Goal: Information Seeking & Learning: Learn about a topic

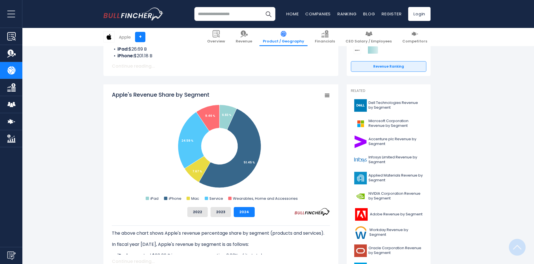
scroll to position [112, 0]
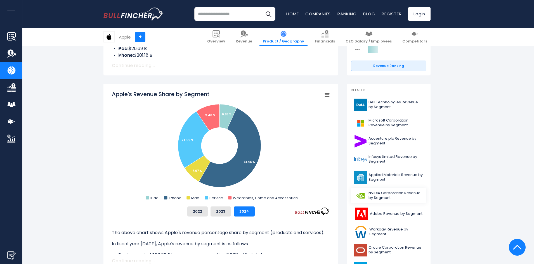
click at [376, 197] on span "NVIDIA Corporation Revenue by Segment" at bounding box center [395, 196] width 54 height 10
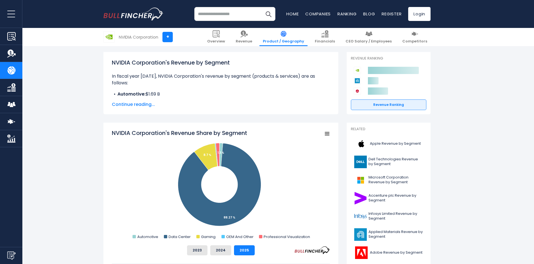
scroll to position [84, 0]
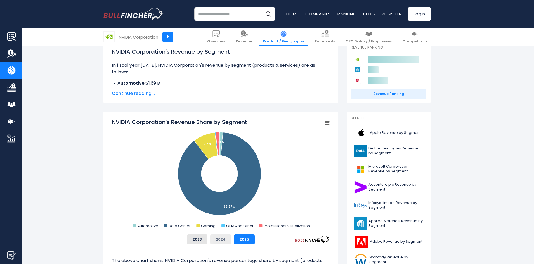
click at [212, 236] on div "NVIDIA Corporation's Revenue Share by Segment Created with Highcharts 12.1.2 Ch…" at bounding box center [221, 181] width 218 height 126
click at [215, 239] on button "2024" at bounding box center [220, 239] width 21 height 10
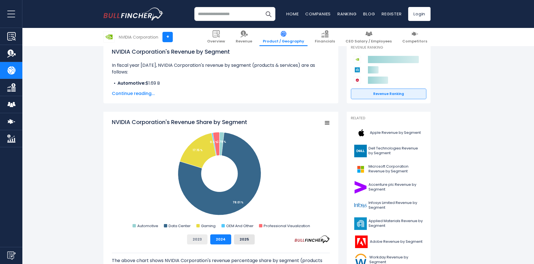
click at [205, 239] on button "2023" at bounding box center [197, 239] width 20 height 10
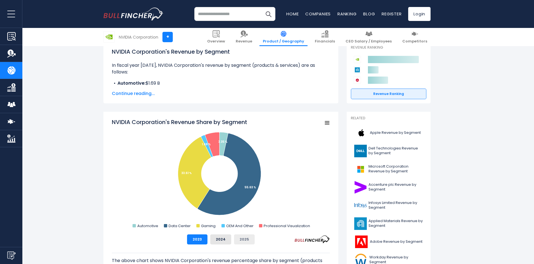
click at [246, 240] on button "2025" at bounding box center [244, 239] width 21 height 10
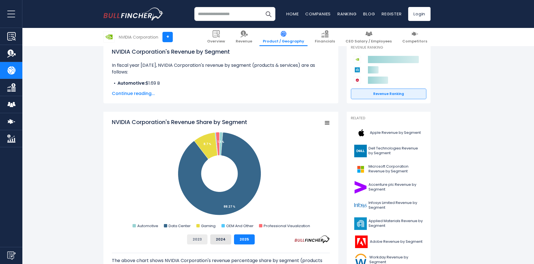
click at [198, 237] on button "2023" at bounding box center [197, 239] width 20 height 10
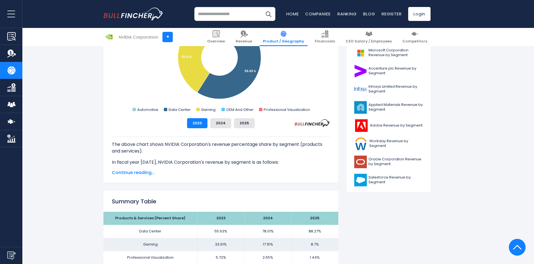
scroll to position [196, 0]
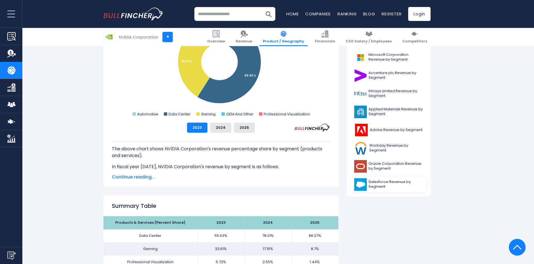
click at [373, 186] on span "Salesforce Revenue by Segment" at bounding box center [395, 185] width 54 height 10
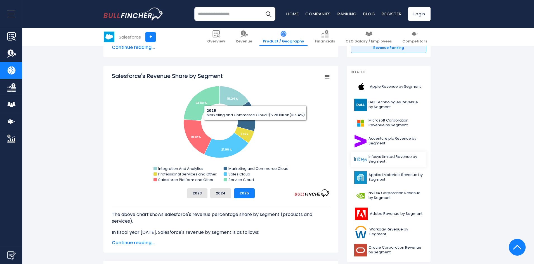
scroll to position [140, 0]
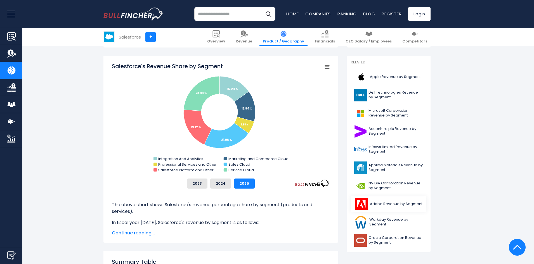
click at [407, 205] on span "Adobe Revenue by Segment" at bounding box center [396, 204] width 53 height 5
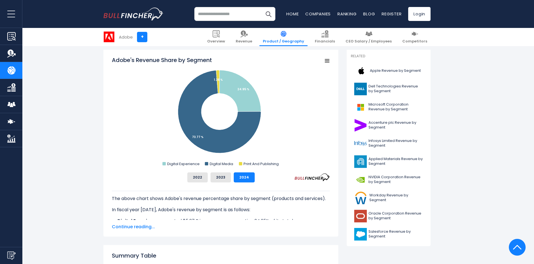
scroll to position [140, 0]
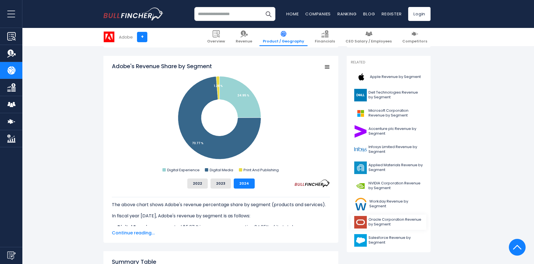
click at [415, 219] on span "Oracle Corporation Revenue by Segment" at bounding box center [395, 222] width 54 height 10
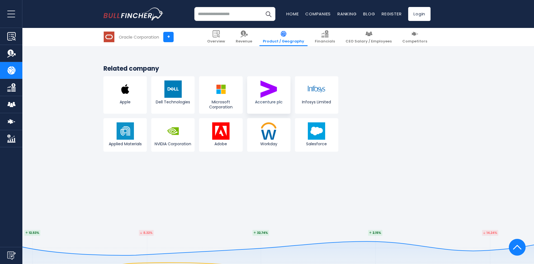
scroll to position [1053, 0]
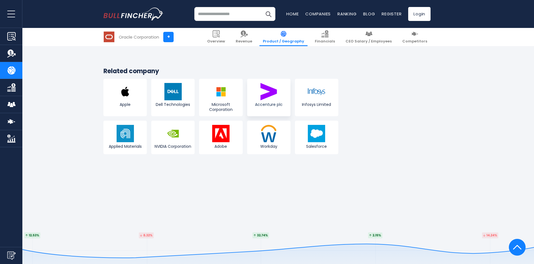
click at [272, 96] on img at bounding box center [268, 91] width 17 height 17
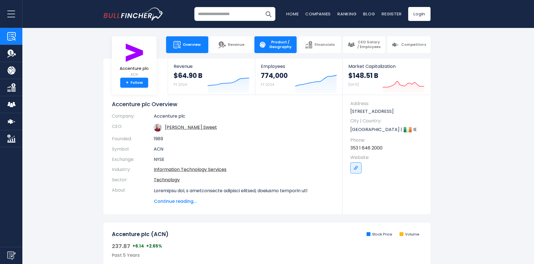
click at [278, 45] on span "Product / Geography" at bounding box center [280, 45] width 24 height 10
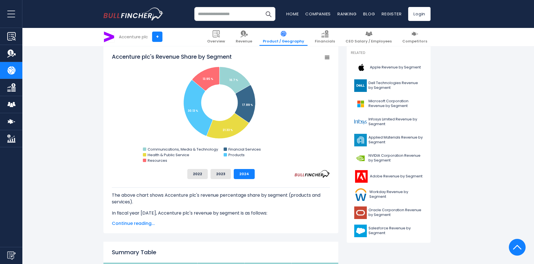
scroll to position [168, 0]
